Goal: Information Seeking & Learning: Check status

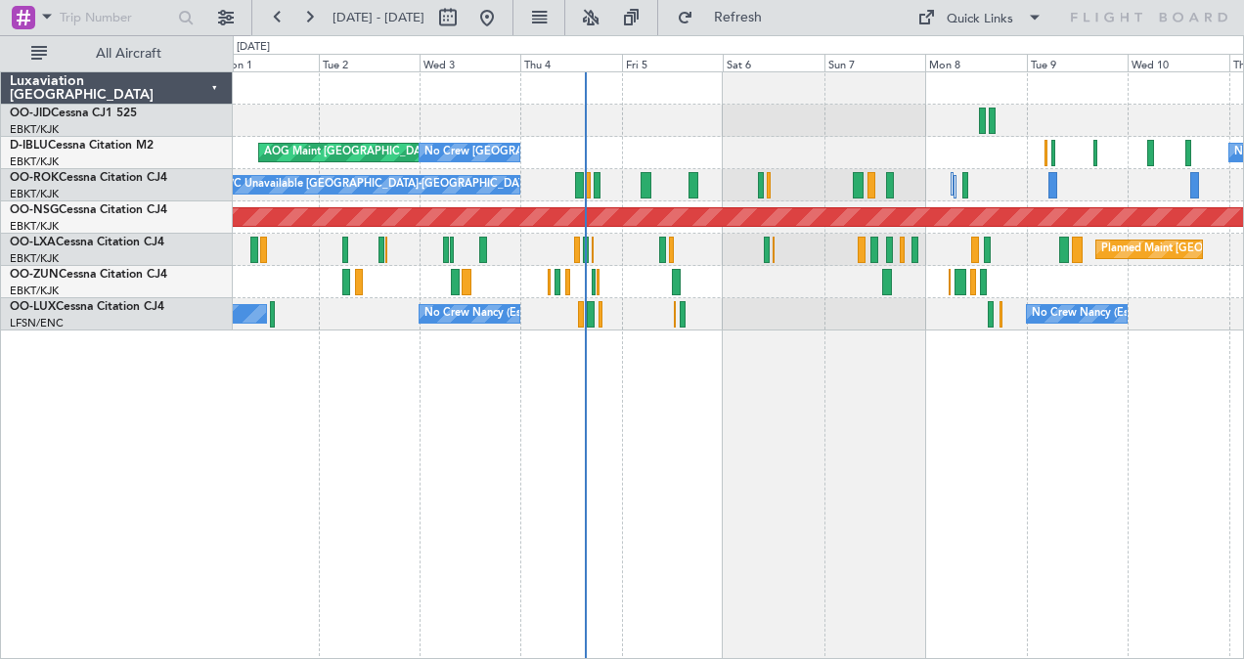
click at [816, 398] on div "AOG Maint [GEOGRAPHIC_DATA] ([GEOGRAPHIC_DATA] National) No Crew [GEOGRAPHIC_DA…" at bounding box center [739, 365] width 1013 height 589
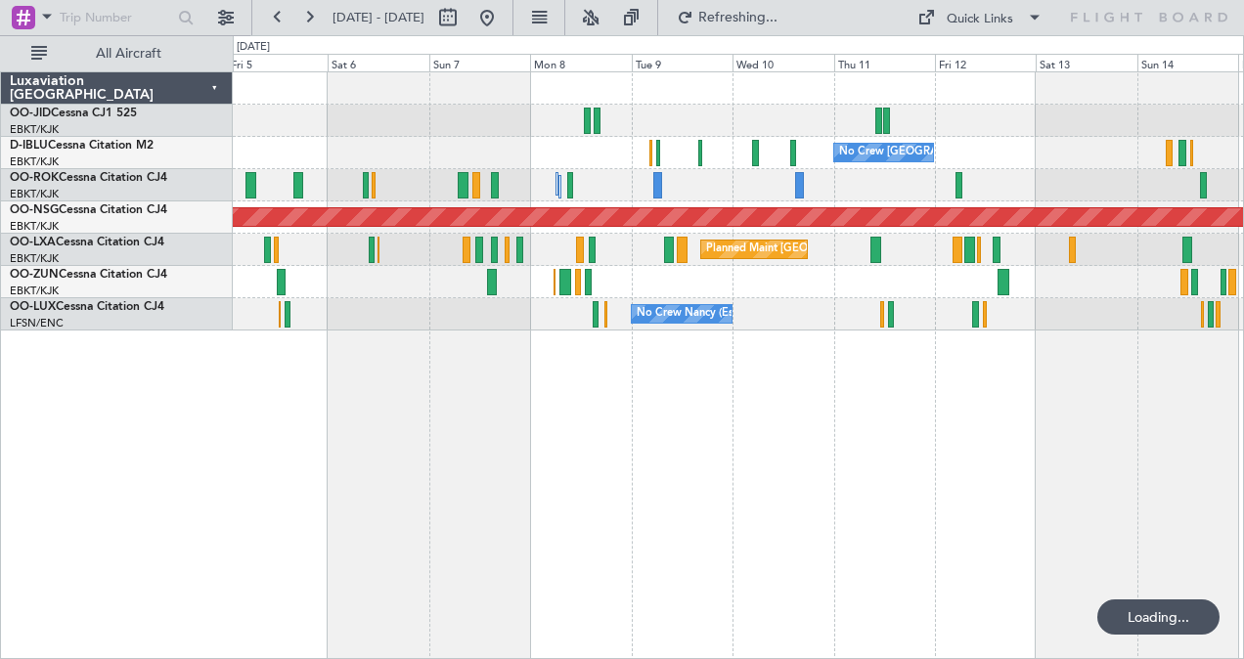
click at [777, 460] on div "No Crew [GEOGRAPHIC_DATA] ([GEOGRAPHIC_DATA] National) No Crew [GEOGRAPHIC_DATA…" at bounding box center [739, 365] width 1013 height 589
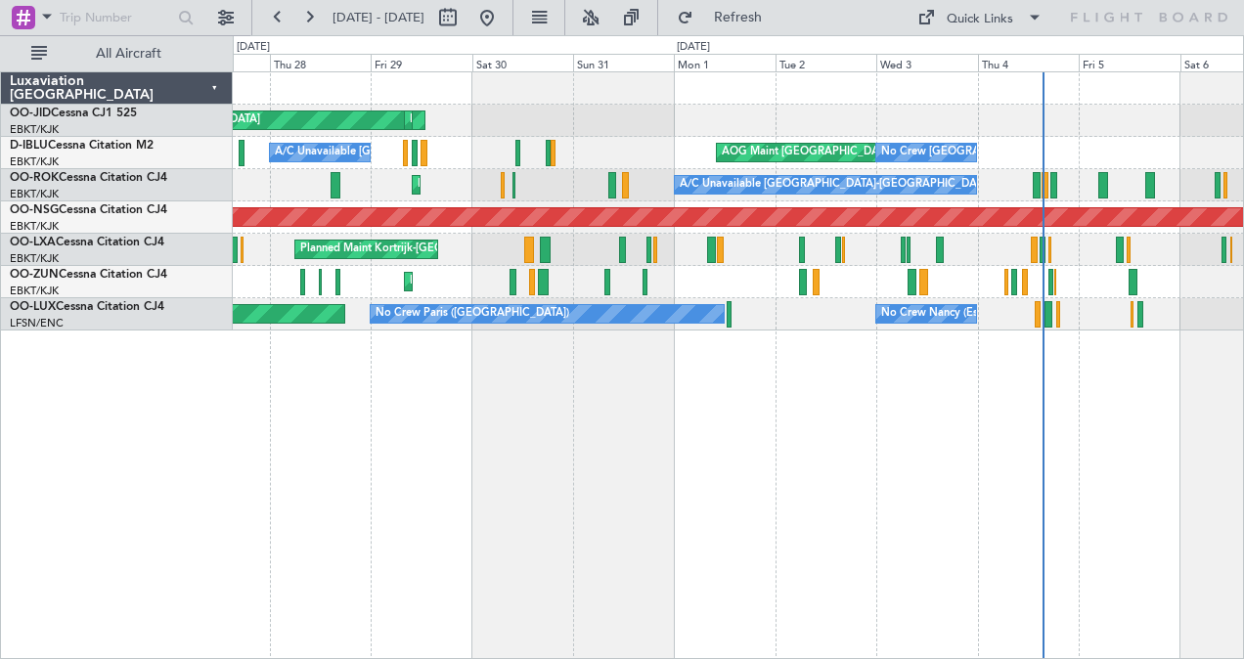
click at [685, 491] on div "AOG Maint Kortrijk-Wevelgem Planned Maint Kortrijk-Wevelgem Planned Maint Paris…" at bounding box center [739, 365] width 1013 height 589
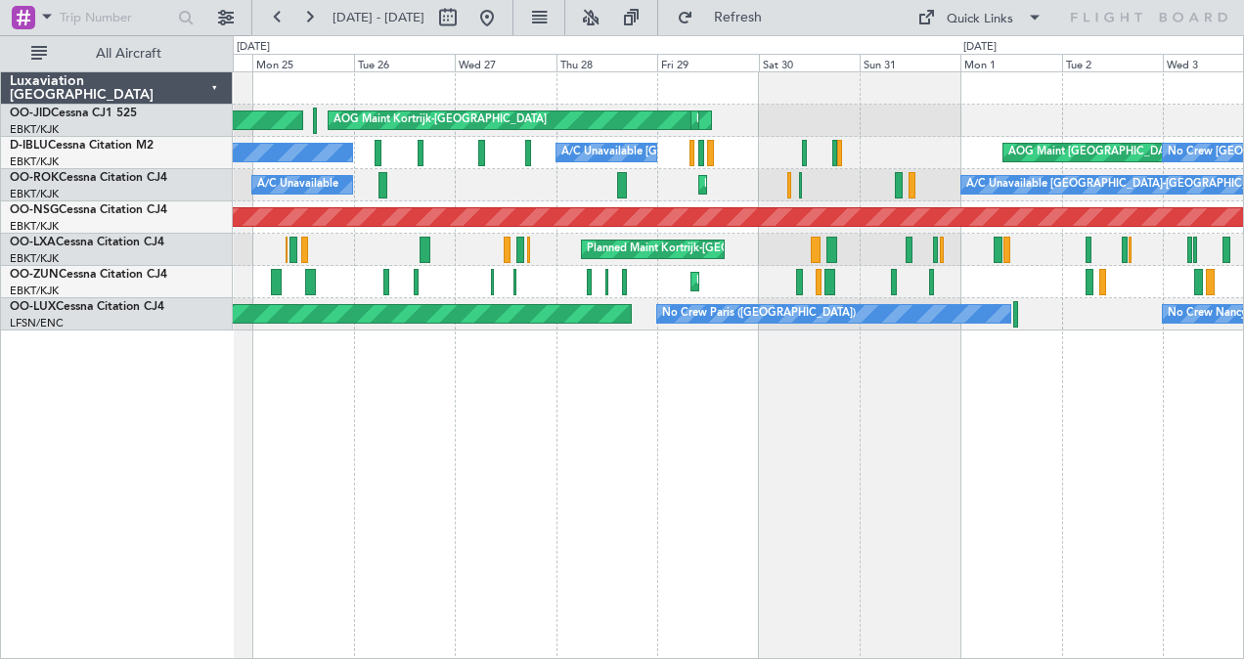
click at [738, 434] on div "AOG Maint Kortrijk-Wevelgem Planned Maint Kortrijk-Wevelgem Planned Maint Paris…" at bounding box center [739, 365] width 1013 height 589
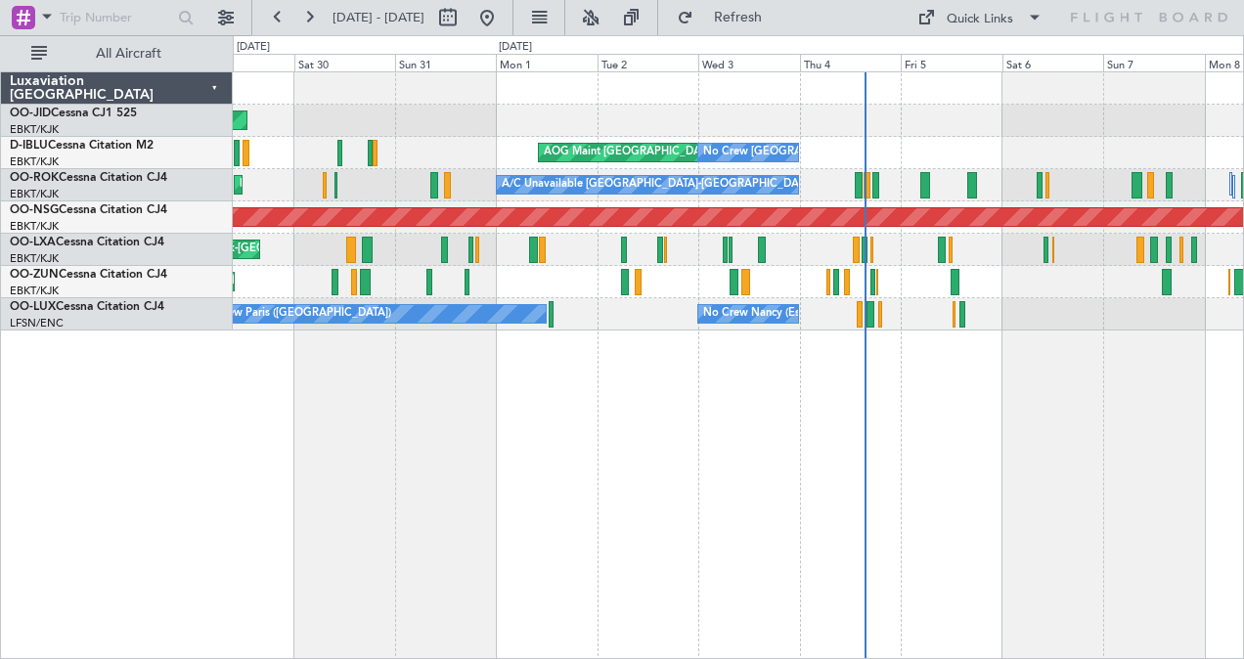
click at [651, 412] on div "Planned Maint Kortrijk-Wevelgem AOG Maint Kortrijk-Wevelgem AOG Maint Brussels …" at bounding box center [739, 365] width 1013 height 589
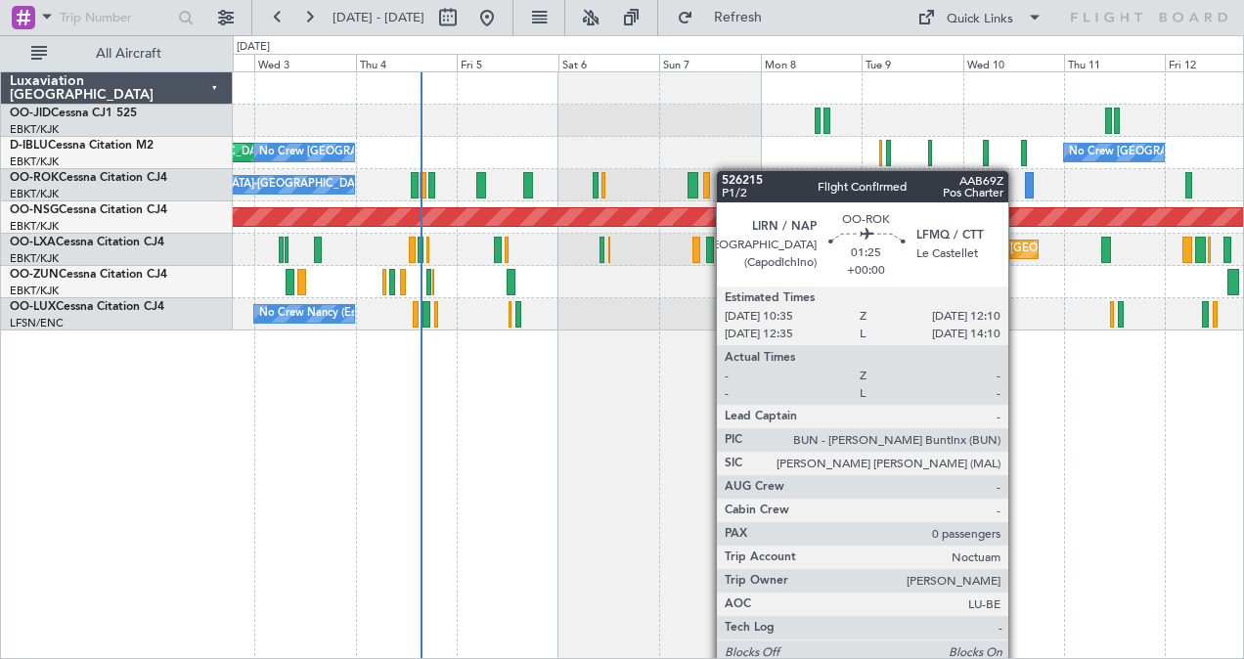
click at [696, 180] on div "AOG Maint Brussels (Brussels National) No Crew Brussels (Brussels National) No …" at bounding box center [739, 201] width 1012 height 258
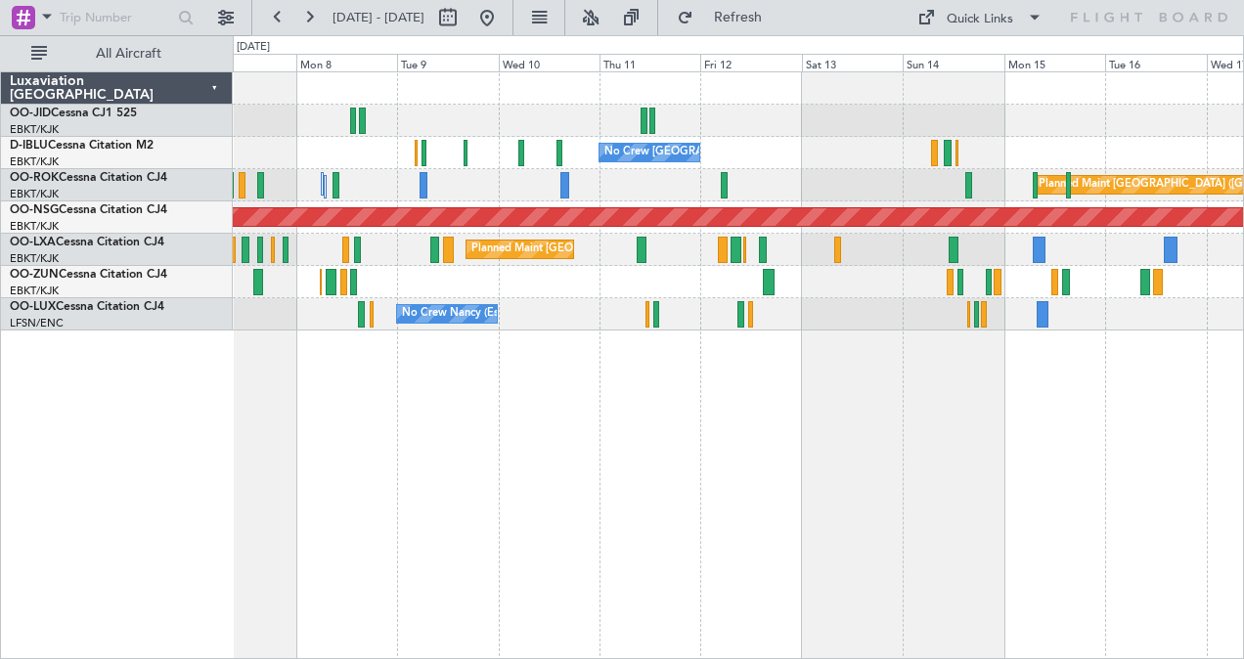
click at [782, 292] on div "No Crew Brussels (Brussels National) Planned Maint Paris (Le Bourget) Planned M…" at bounding box center [739, 201] width 1012 height 258
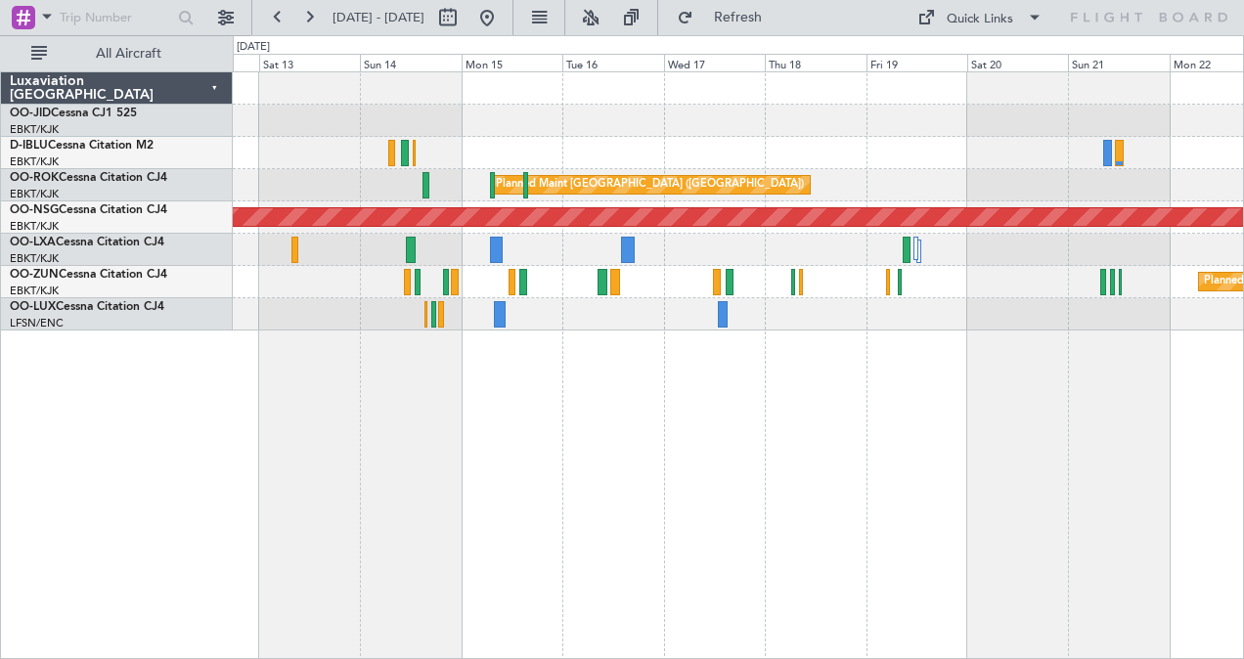
click at [543, 117] on div at bounding box center [739, 121] width 1012 height 32
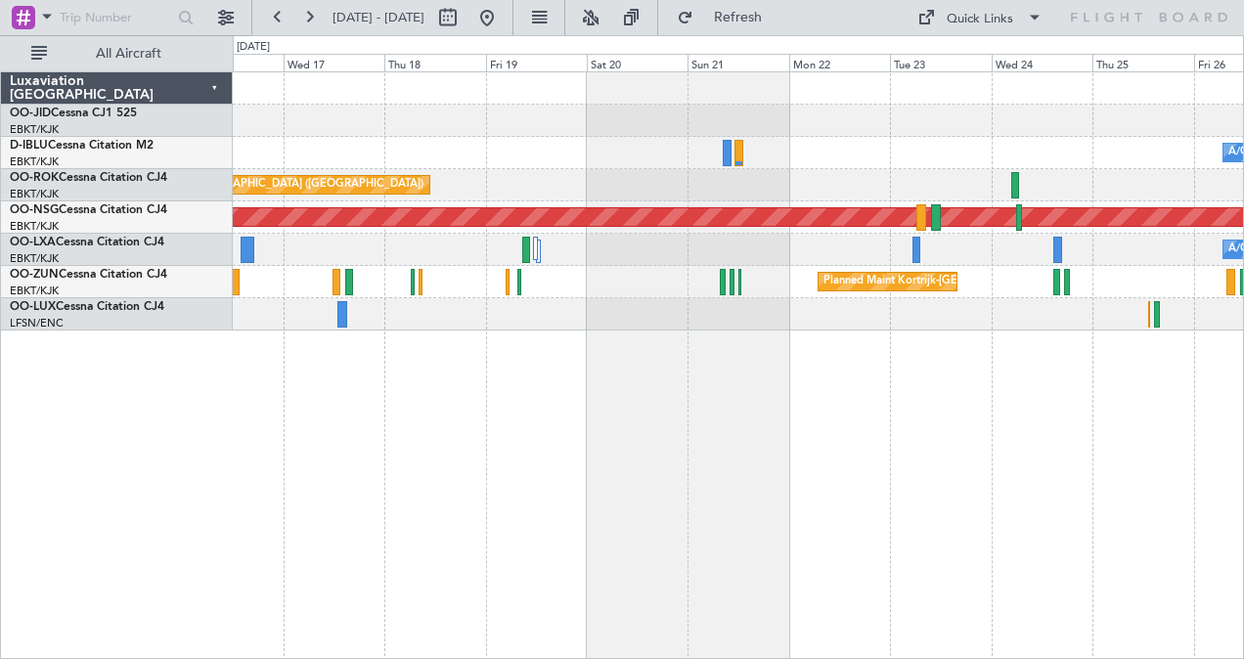
click at [736, 170] on div "A/C Unavailable Brussels (Brussels National) A/C Unavailable Kortrijk-Wevelgem …" at bounding box center [739, 201] width 1012 height 258
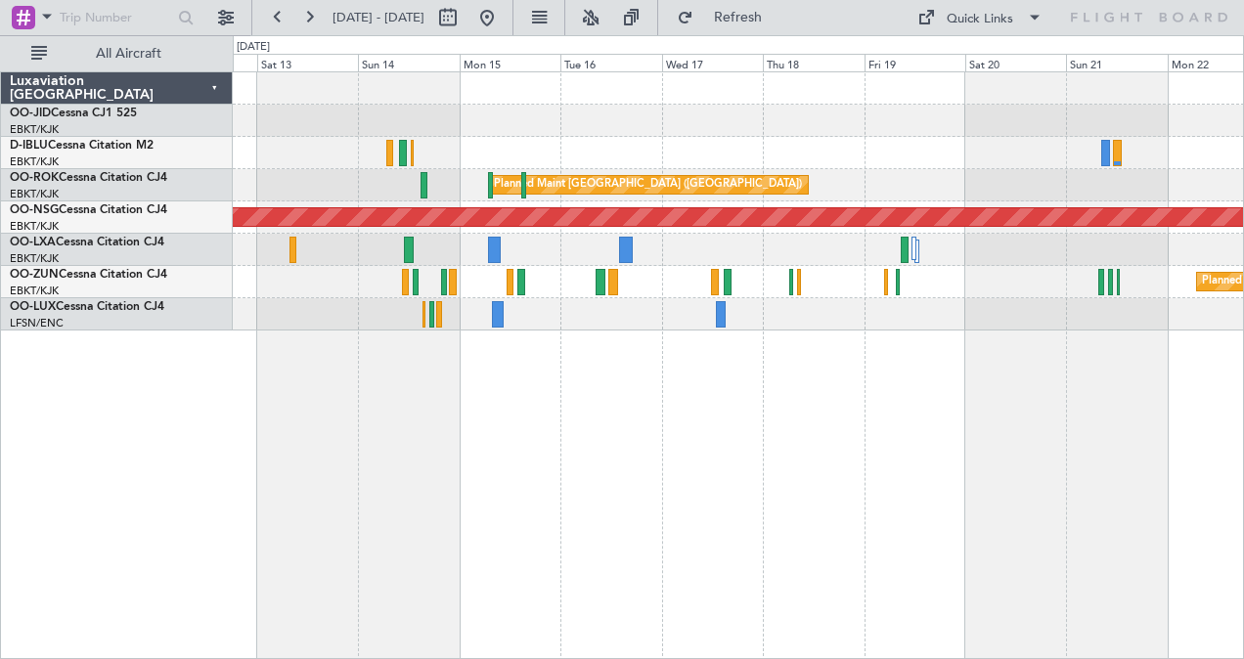
click at [917, 160] on div "No Crew [GEOGRAPHIC_DATA] ([GEOGRAPHIC_DATA] National)" at bounding box center [739, 153] width 1012 height 32
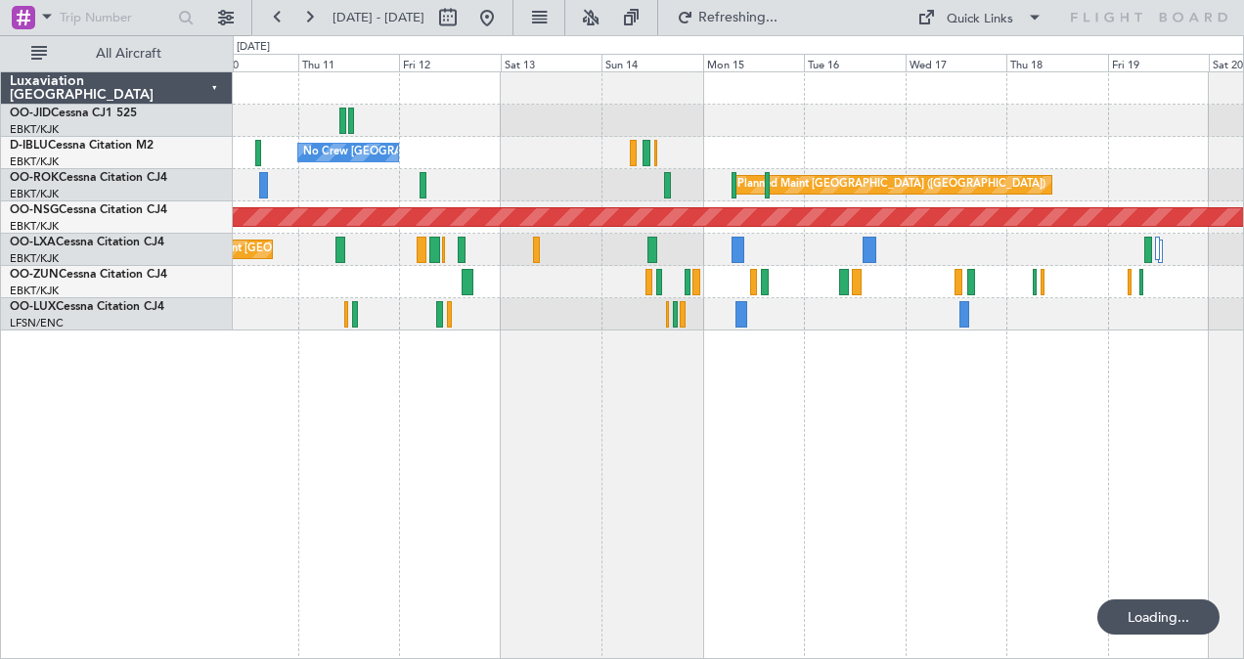
click at [587, 415] on div "No Crew Brussels (Brussels National) Planned Maint Paris (Le Bourget) Planned M…" at bounding box center [739, 365] width 1013 height 589
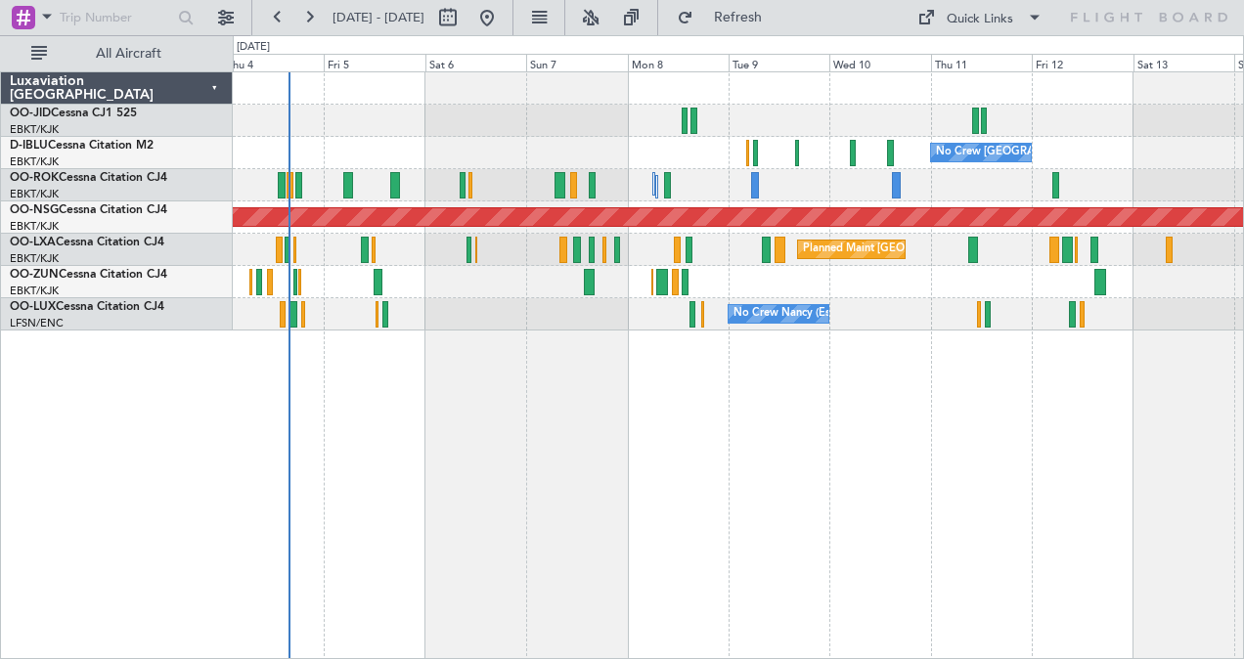
click at [661, 442] on div "No Crew [GEOGRAPHIC_DATA] ([GEOGRAPHIC_DATA] National) No Crew [GEOGRAPHIC_DATA…" at bounding box center [739, 365] width 1013 height 589
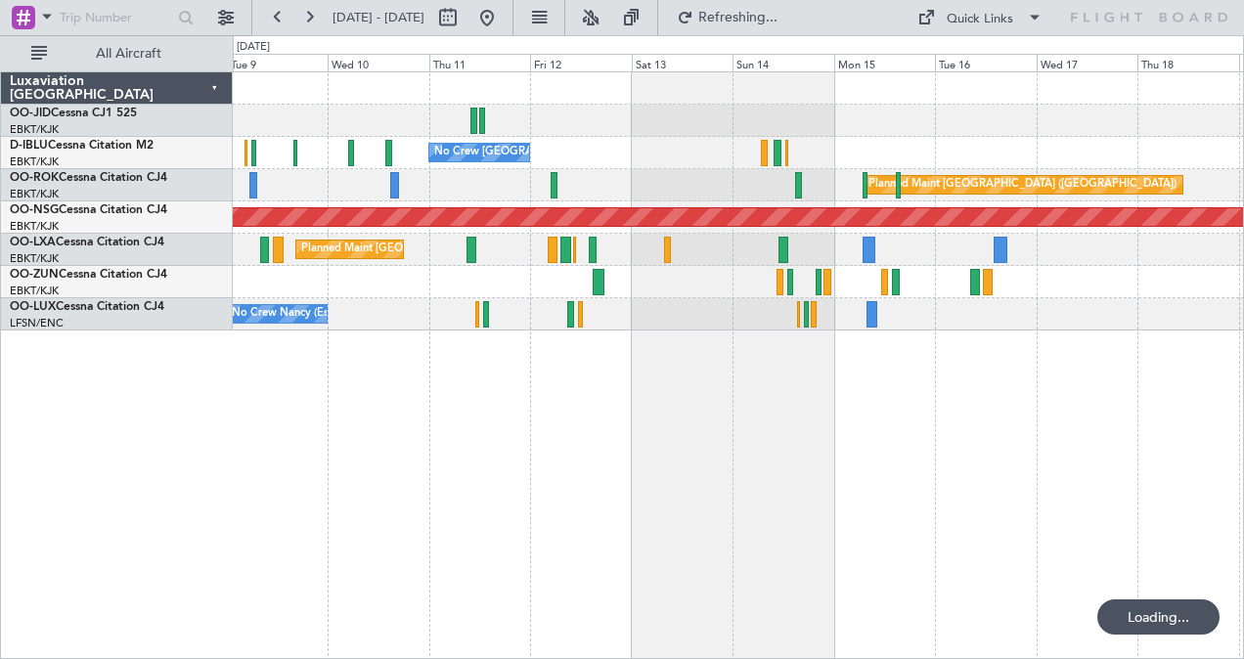
click at [743, 452] on div "No Crew Brussels (Brussels National) Planned Maint Paris (Le Bourget) Planned M…" at bounding box center [739, 365] width 1013 height 589
click at [892, 428] on div "No Crew Brussels (Brussels National) Planned Maint Paris (Le Bourget) Planned M…" at bounding box center [739, 365] width 1013 height 589
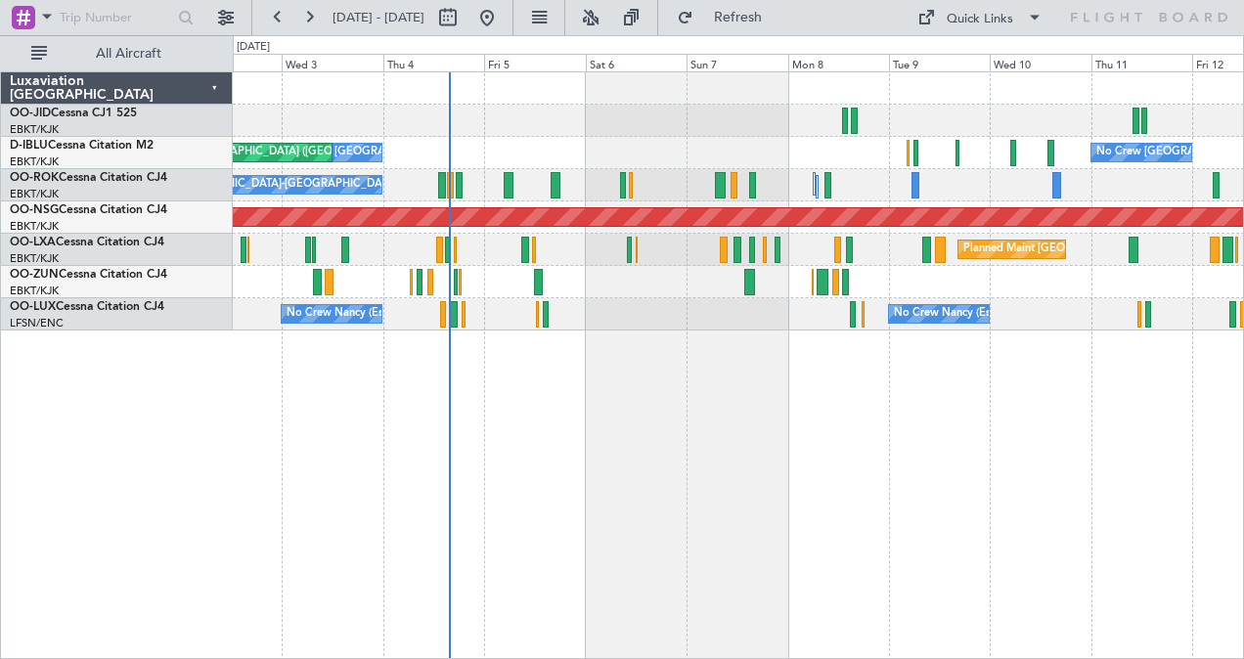
click at [515, 439] on div "No Crew Brussels (Brussels National) No Crew Brussels (Brussels National) AOG M…" at bounding box center [739, 365] width 1013 height 589
